Goal: Use online tool/utility: Utilize a website feature to perform a specific function

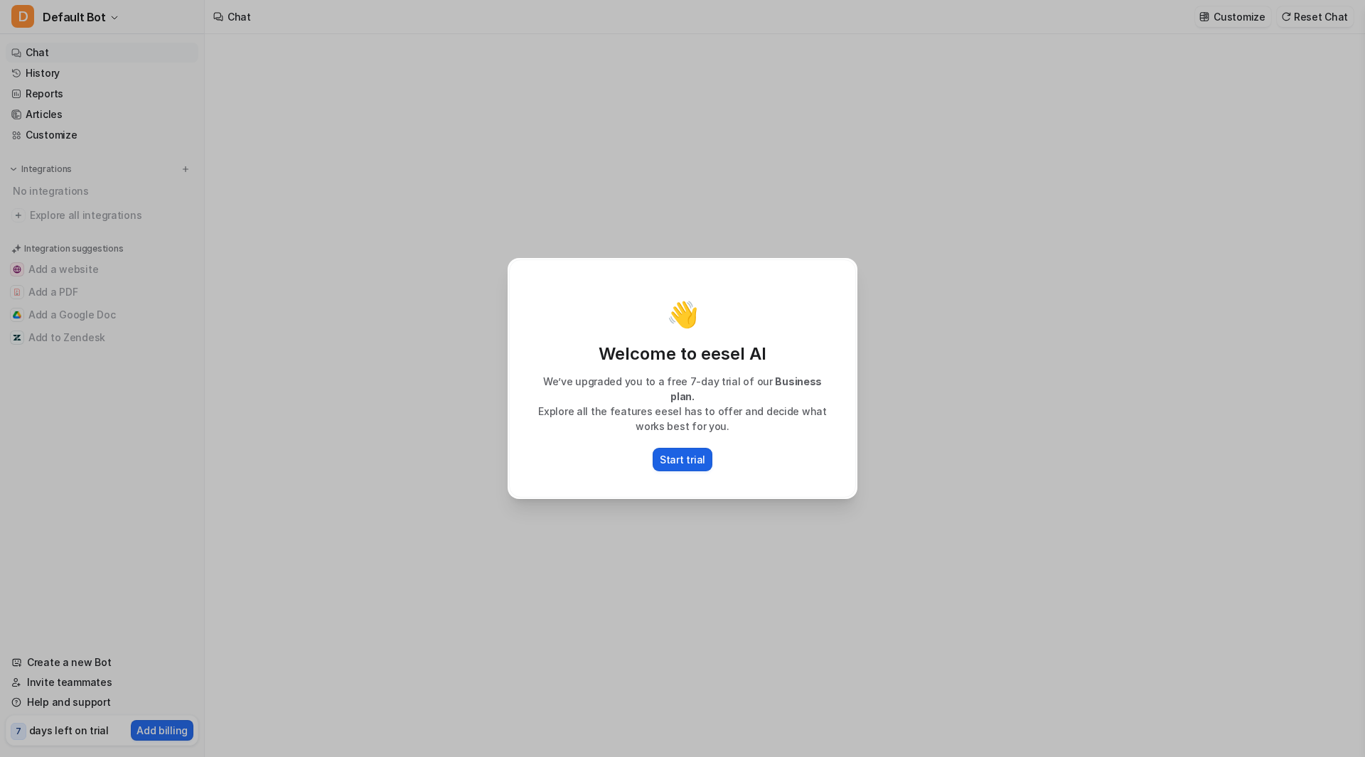
click at [697, 452] on p "Start trial" at bounding box center [683, 459] width 46 height 15
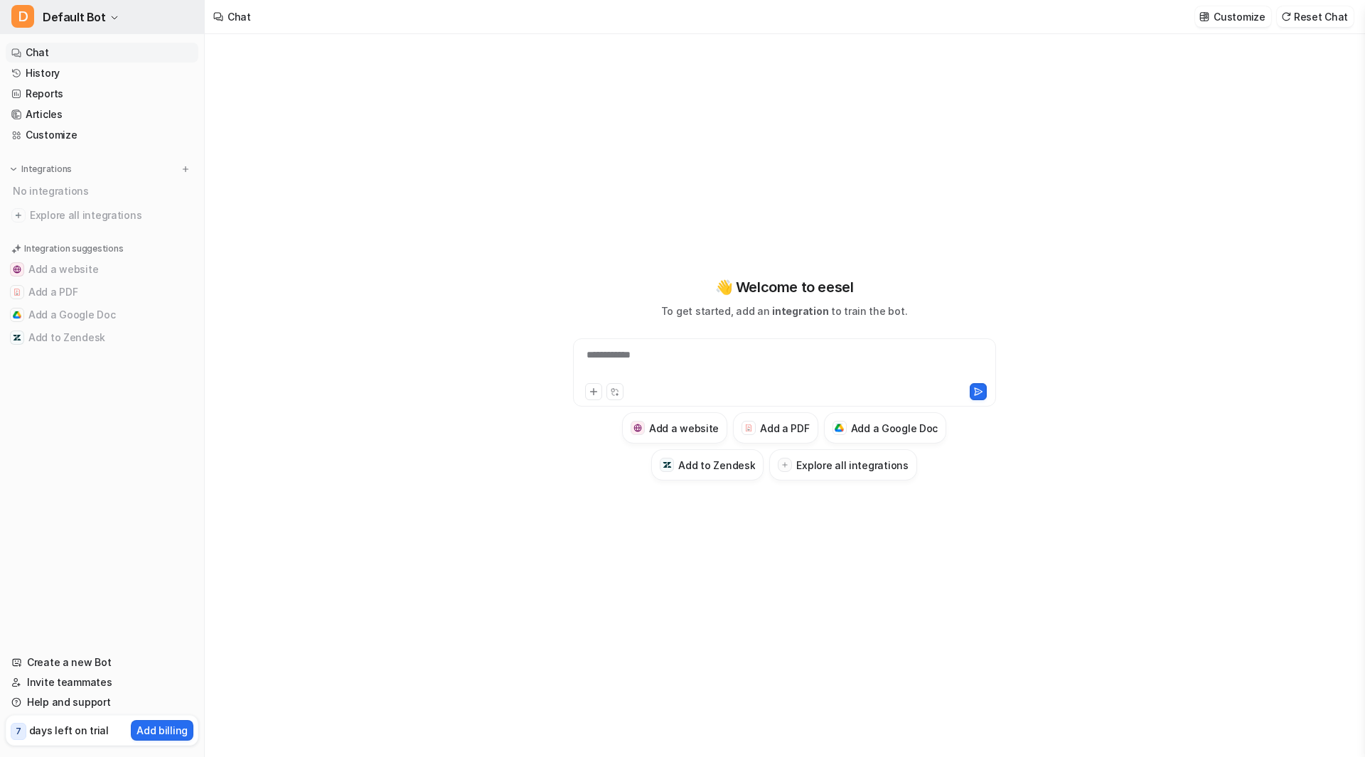
click at [78, 18] on span "Default Bot" at bounding box center [74, 17] width 63 height 20
